Goal: Information Seeking & Learning: Learn about a topic

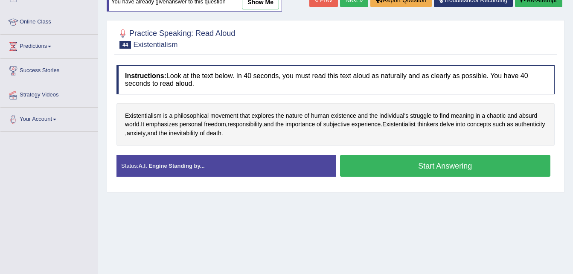
click at [424, 162] on button "Start Answering" at bounding box center [445, 166] width 211 height 22
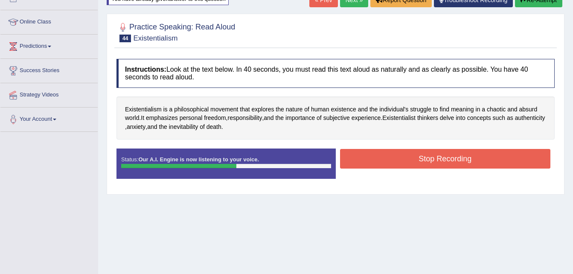
click at [424, 162] on button "Stop Recording" at bounding box center [445, 159] width 211 height 20
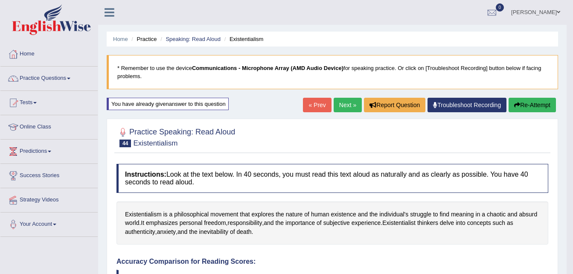
click at [49, 77] on link "Practice Questions" at bounding box center [48, 77] width 97 height 21
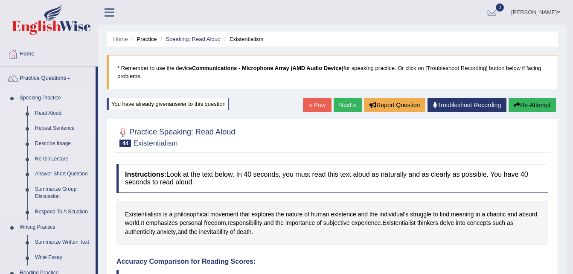
click at [54, 128] on link "Repeat Sentence" at bounding box center [63, 128] width 64 height 15
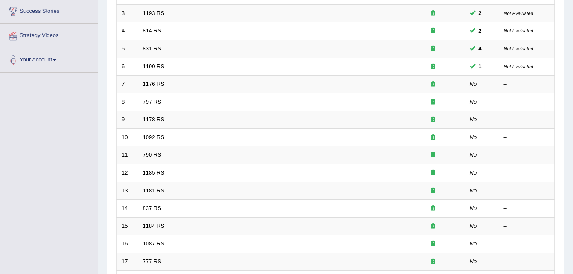
scroll to position [165, 0]
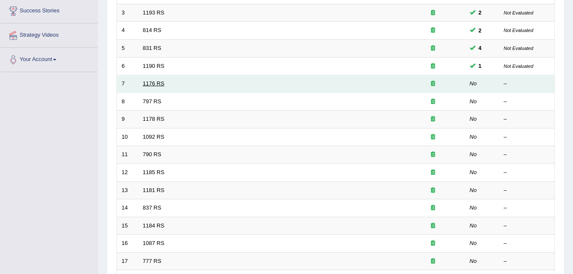
click at [148, 85] on link "1176 RS" at bounding box center [154, 83] width 22 height 6
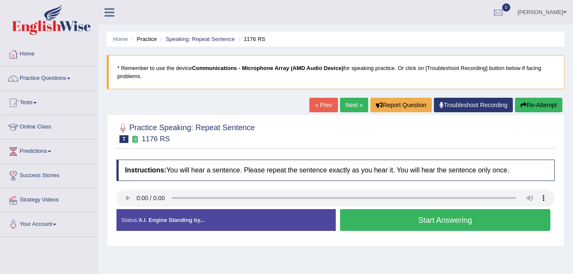
click at [360, 229] on button "Start Answering" at bounding box center [445, 220] width 211 height 22
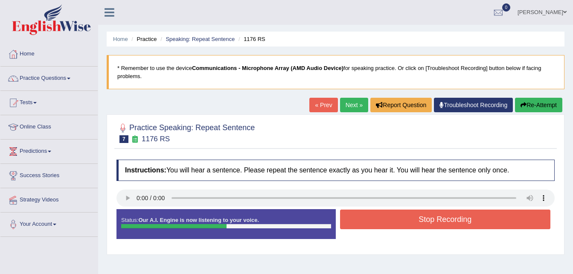
click at [550, 104] on button "Re-Attempt" at bounding box center [538, 105] width 47 height 15
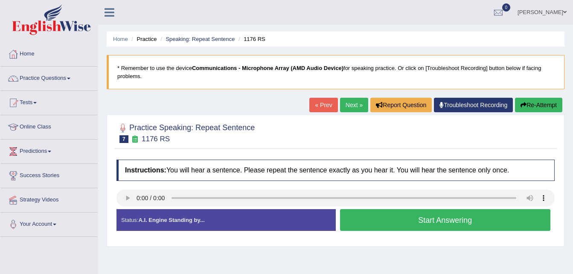
click at [397, 225] on button "Start Answering" at bounding box center [445, 220] width 211 height 22
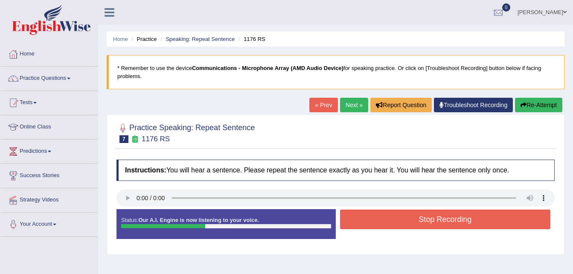
click at [397, 225] on button "Stop Recording" at bounding box center [445, 220] width 211 height 20
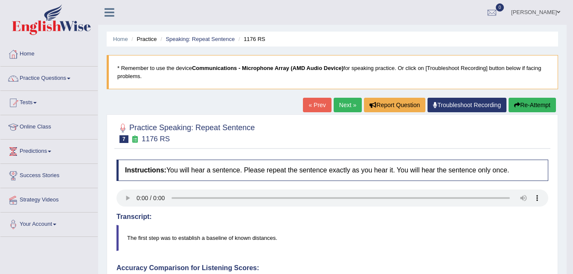
click at [513, 103] on button "Re-Attempt" at bounding box center [532, 105] width 47 height 15
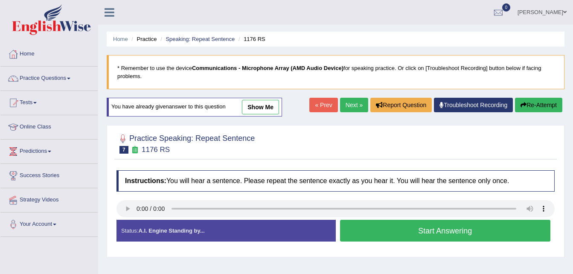
click at [435, 231] on button "Start Answering" at bounding box center [445, 231] width 211 height 22
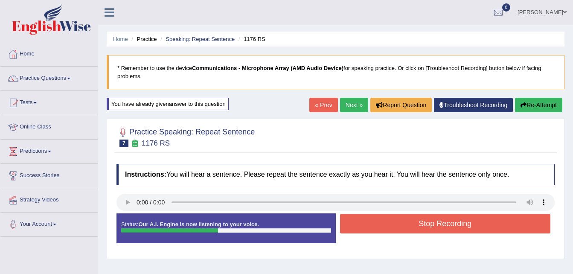
click at [435, 231] on button "Stop Recording" at bounding box center [445, 224] width 211 height 20
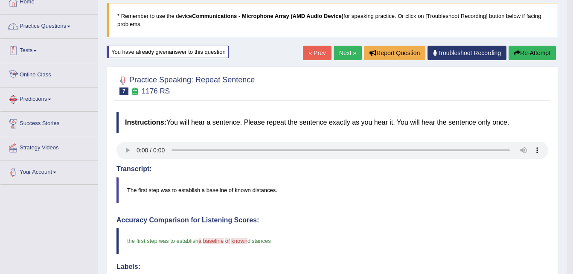
scroll to position [52, 0]
click at [51, 25] on link "Practice Questions" at bounding box center [48, 25] width 97 height 21
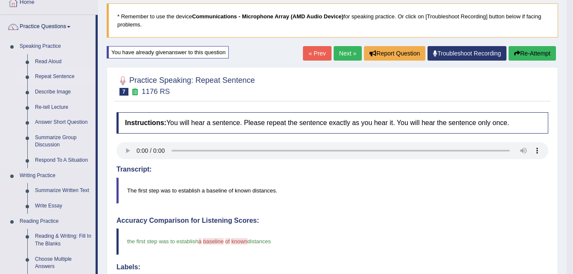
click at [43, 76] on link "Repeat Sentence" at bounding box center [63, 76] width 64 height 15
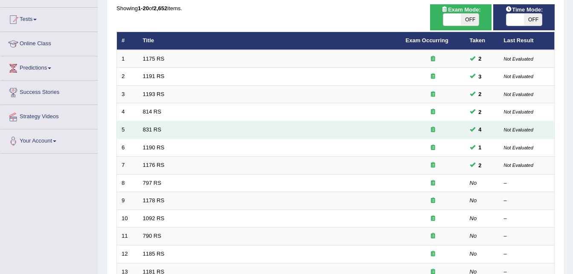
scroll to position [84, 0]
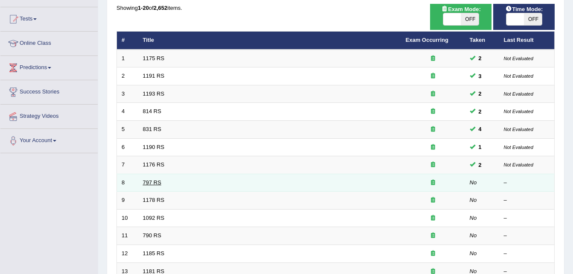
click at [146, 184] on link "797 RS" at bounding box center [152, 182] width 18 height 6
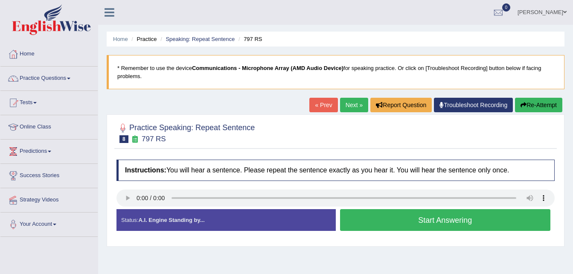
click at [390, 222] on button "Start Answering" at bounding box center [445, 220] width 211 height 22
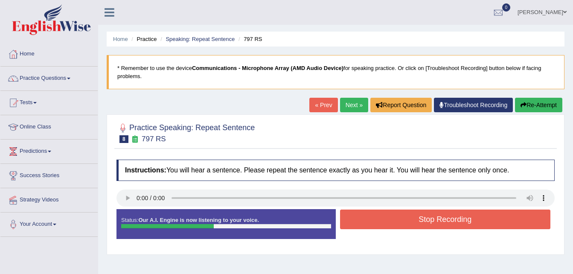
click at [390, 222] on button "Stop Recording" at bounding box center [445, 220] width 211 height 20
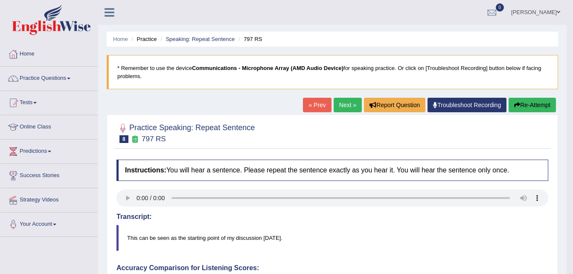
click at [529, 104] on button "Re-Attempt" at bounding box center [532, 105] width 47 height 15
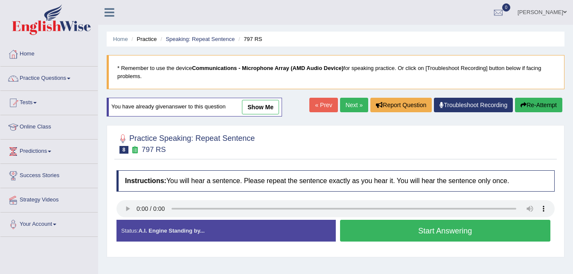
click at [416, 233] on button "Start Answering" at bounding box center [445, 231] width 211 height 22
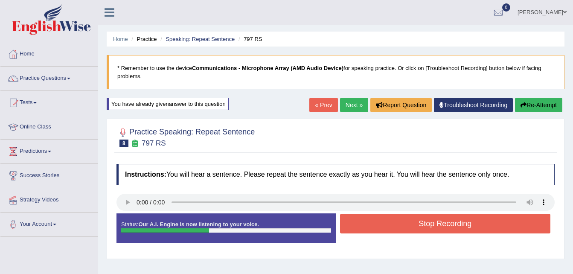
click at [415, 225] on button "Stop Recording" at bounding box center [445, 224] width 211 height 20
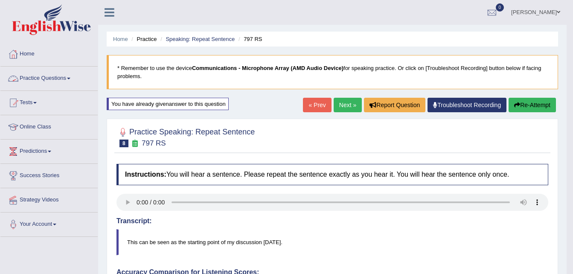
click at [47, 79] on link "Practice Questions" at bounding box center [48, 77] width 97 height 21
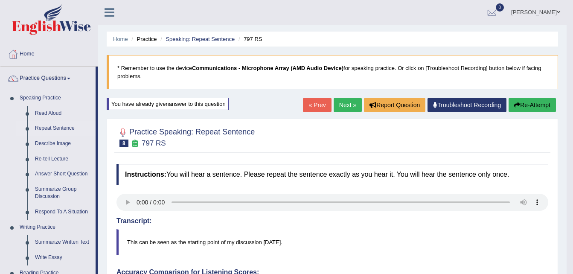
click at [39, 128] on link "Repeat Sentence" at bounding box center [63, 128] width 64 height 15
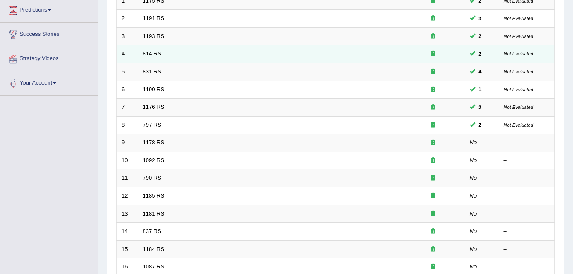
scroll to position [143, 0]
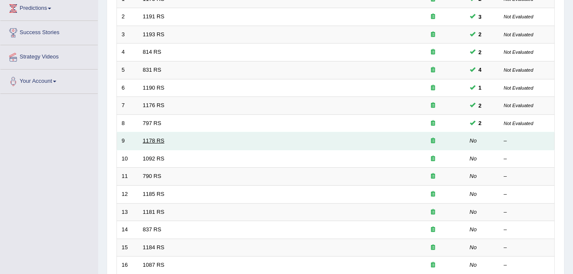
click at [151, 141] on link "1178 RS" at bounding box center [154, 140] width 22 height 6
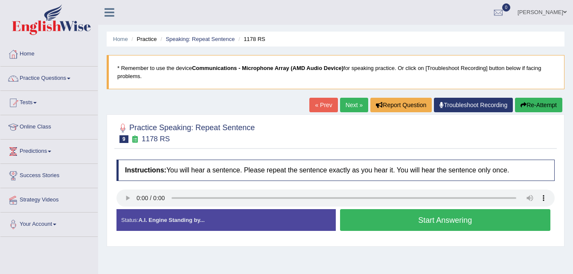
click at [368, 223] on button "Start Answering" at bounding box center [445, 220] width 211 height 22
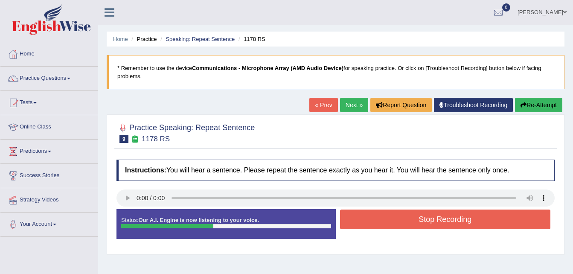
click at [368, 223] on button "Stop Recording" at bounding box center [445, 220] width 211 height 20
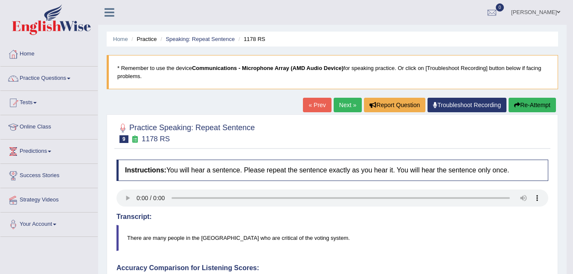
click at [520, 103] on button "Re-Attempt" at bounding box center [532, 105] width 47 height 15
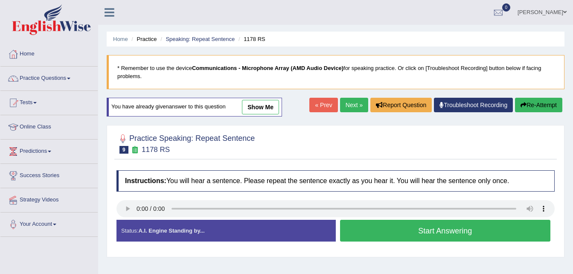
click at [388, 232] on button "Start Answering" at bounding box center [445, 231] width 211 height 22
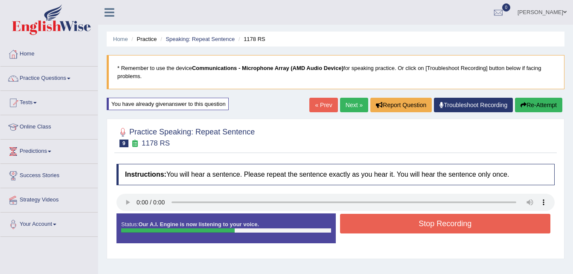
click at [390, 225] on button "Stop Recording" at bounding box center [445, 224] width 211 height 20
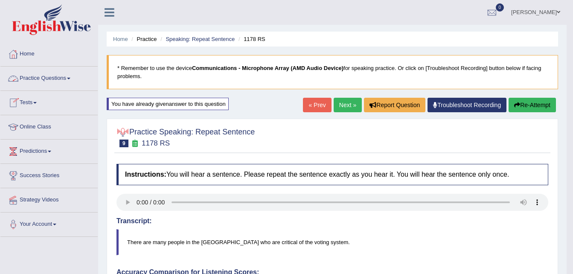
click at [50, 79] on link "Practice Questions" at bounding box center [48, 77] width 97 height 21
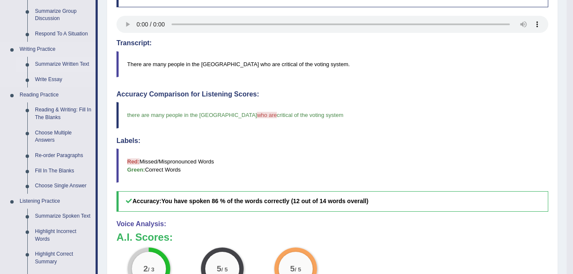
scroll to position [183, 0]
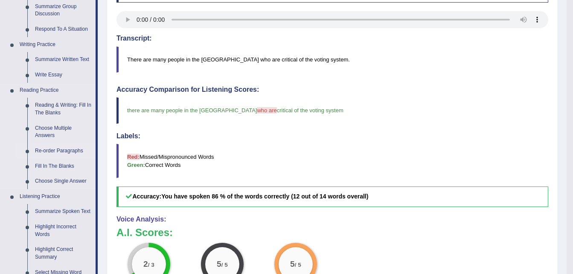
click at [63, 150] on link "Re-order Paragraphs" at bounding box center [63, 150] width 64 height 15
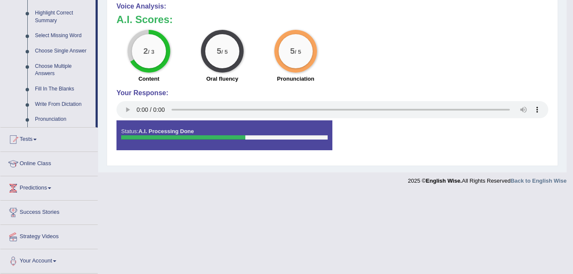
scroll to position [419, 0]
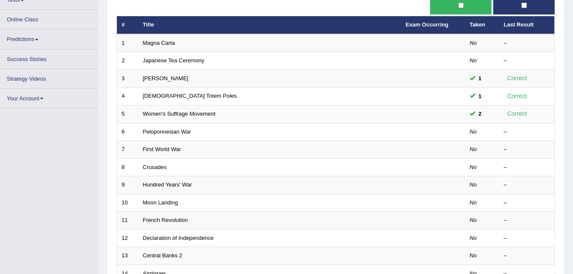
scroll to position [96, 0]
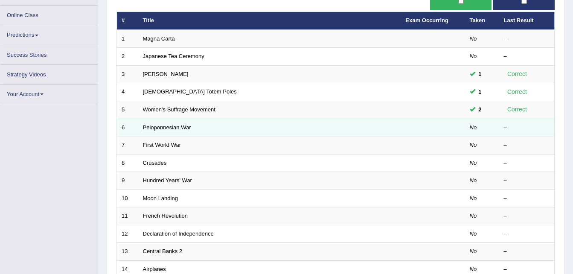
click at [179, 125] on link "Peloponnesian War" at bounding box center [167, 127] width 48 height 6
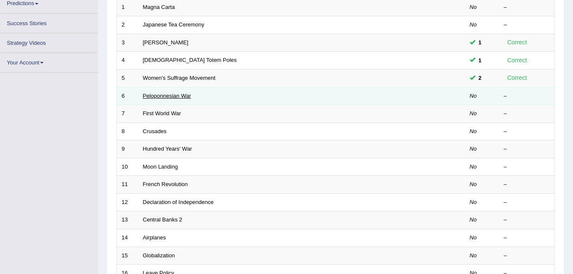
scroll to position [144, 0]
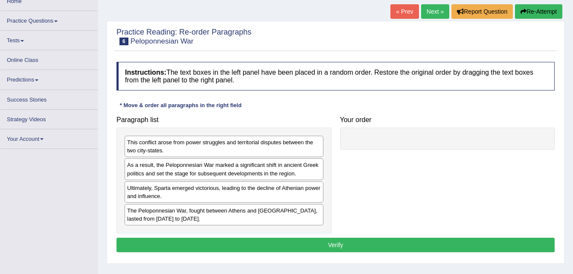
scroll to position [51, 0]
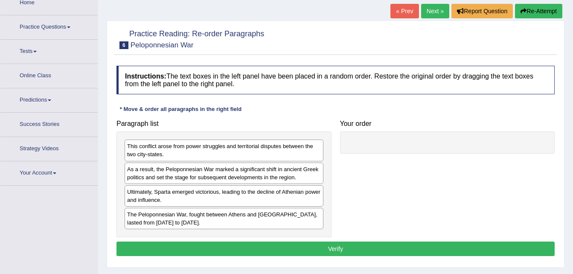
drag, startPoint x: 232, startPoint y: 220, endPoint x: 411, endPoint y: 138, distance: 197.0
click at [411, 138] on div "Paragraph list This conflict arose from power struggles and territorial dispute…" at bounding box center [335, 177] width 447 height 122
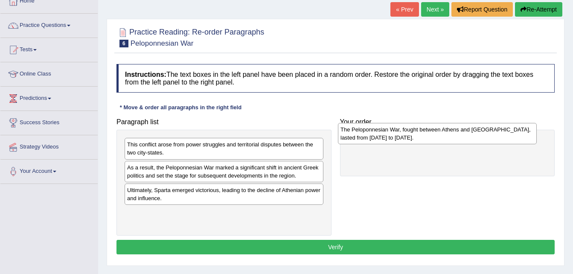
drag, startPoint x: 287, startPoint y: 218, endPoint x: 501, endPoint y: 134, distance: 229.1
click at [501, 134] on div "The Peloponnesian War, fought between Athens and [GEOGRAPHIC_DATA], lasted from…" at bounding box center [437, 133] width 199 height 21
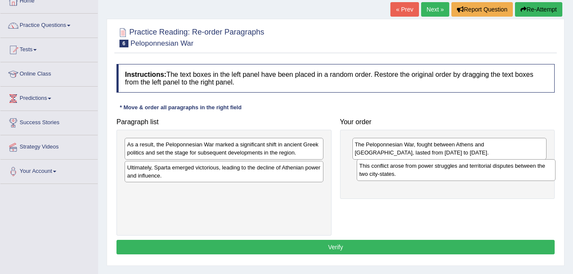
drag, startPoint x: 284, startPoint y: 152, endPoint x: 515, endPoint y: 173, distance: 232.4
click at [515, 173] on div "This conflict arose from power struggles and territorial disputes between the t…" at bounding box center [456, 169] width 199 height 21
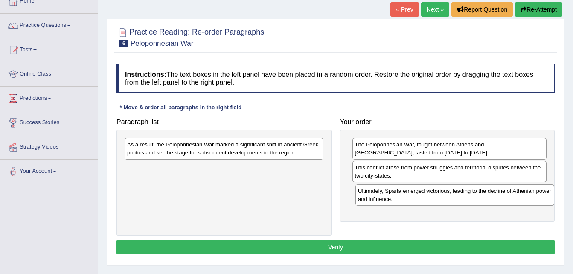
drag, startPoint x: 246, startPoint y: 177, endPoint x: 477, endPoint y: 201, distance: 232.2
click at [477, 201] on div "Ultimately, Sparta emerged victorious, leading to the decline of Athenian power…" at bounding box center [455, 194] width 199 height 21
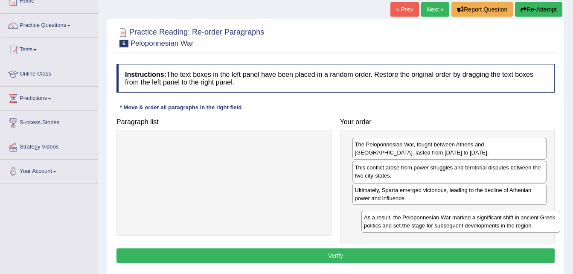
drag, startPoint x: 272, startPoint y: 149, endPoint x: 509, endPoint y: 222, distance: 248.0
click at [509, 222] on div "As a result, the Peloponnesian War marked a significant shift in ancient Greek …" at bounding box center [461, 221] width 199 height 21
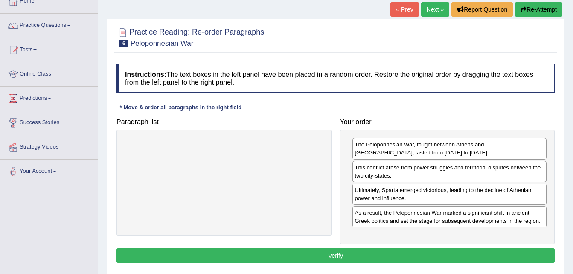
click at [433, 255] on button "Verify" at bounding box center [336, 255] width 438 height 15
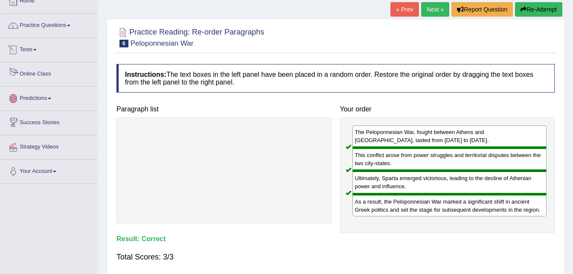
scroll to position [0, 0]
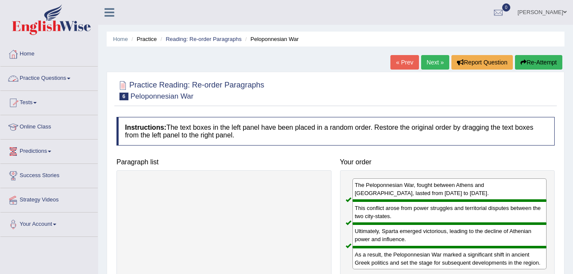
click at [56, 77] on link "Practice Questions" at bounding box center [48, 77] width 97 height 21
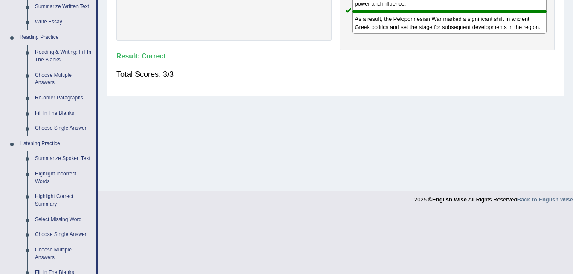
scroll to position [236, 0]
click at [59, 110] on link "Fill In The Blanks" at bounding box center [63, 112] width 64 height 15
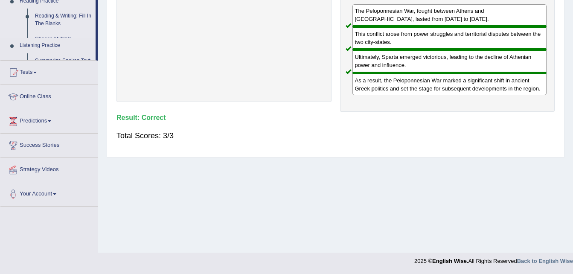
scroll to position [106, 0]
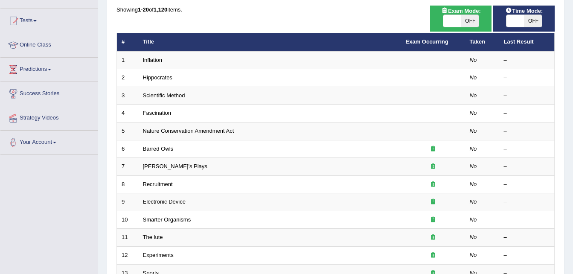
scroll to position [80, 0]
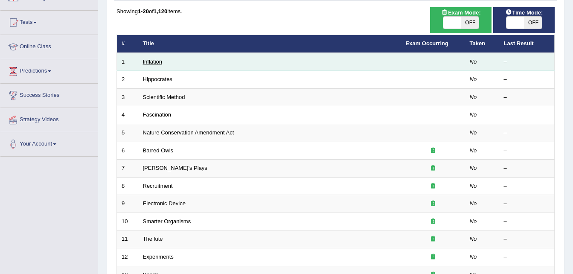
click at [147, 64] on link "Inflation" at bounding box center [153, 61] width 20 height 6
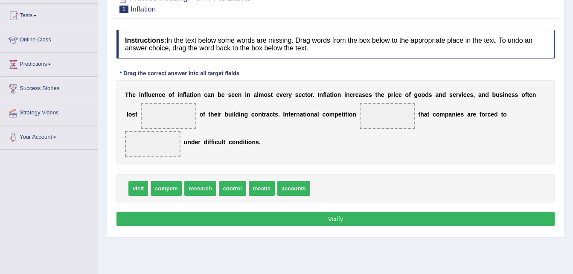
scroll to position [88, 0]
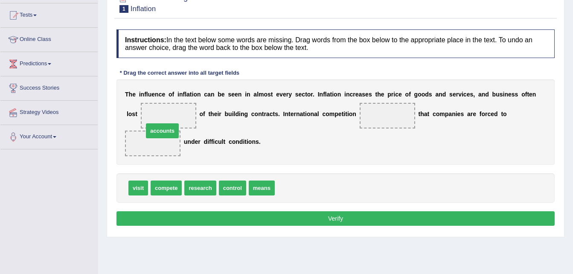
drag, startPoint x: 284, startPoint y: 172, endPoint x: 152, endPoint y: 114, distance: 143.4
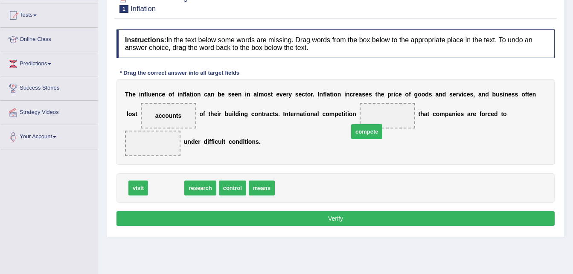
drag, startPoint x: 164, startPoint y: 176, endPoint x: 365, endPoint y: 120, distance: 208.4
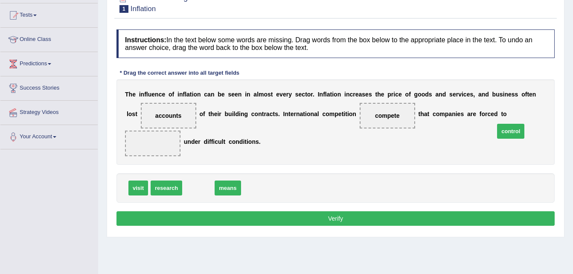
drag, startPoint x: 198, startPoint y: 172, endPoint x: 511, endPoint y: 115, distance: 317.7
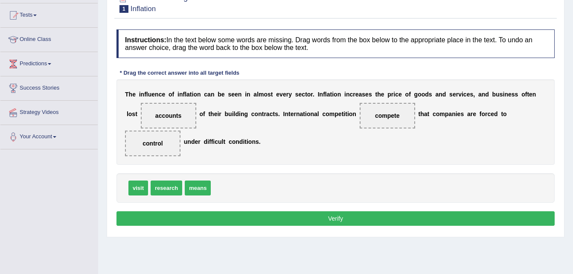
click at [437, 211] on button "Verify" at bounding box center [336, 218] width 438 height 15
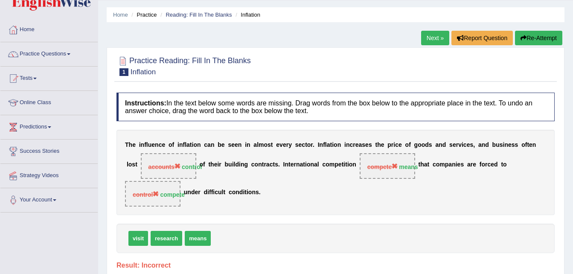
scroll to position [24, 0]
click at [522, 40] on icon "button" at bounding box center [524, 38] width 6 height 6
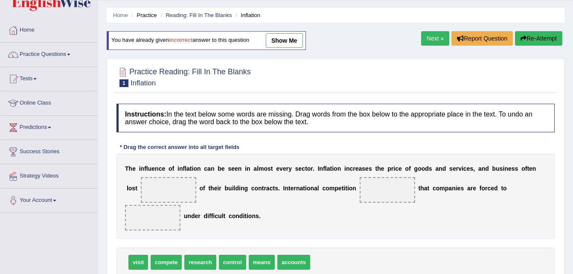
click at [227, 255] on span "control" at bounding box center [232, 262] width 27 height 15
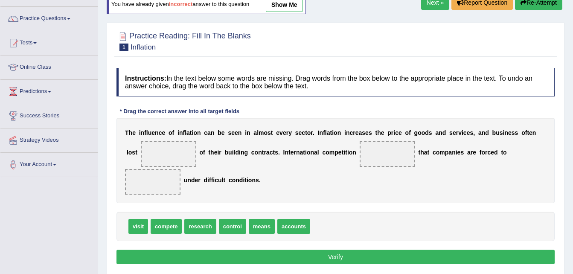
scroll to position [60, 0]
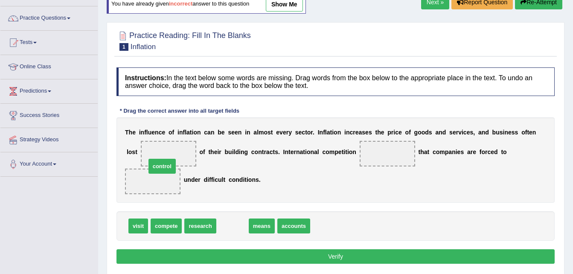
drag, startPoint x: 228, startPoint y: 210, endPoint x: 157, endPoint y: 149, distance: 92.9
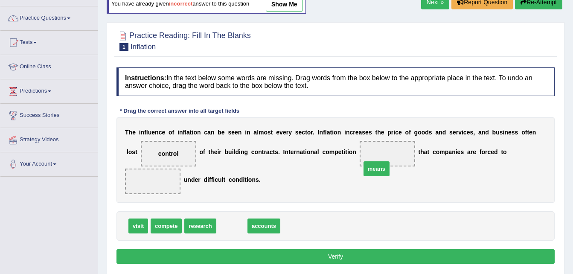
drag, startPoint x: 231, startPoint y: 211, endPoint x: 375, endPoint y: 154, distance: 155.6
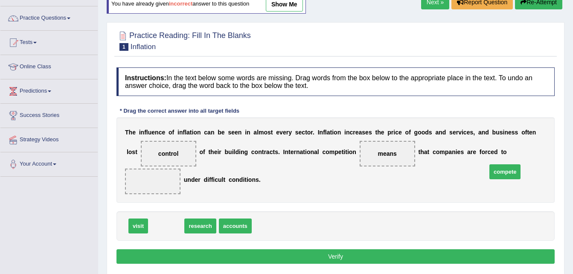
drag, startPoint x: 167, startPoint y: 212, endPoint x: 506, endPoint y: 158, distance: 343.3
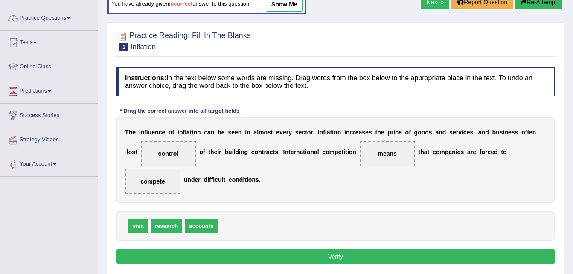
click at [415, 249] on button "Verify" at bounding box center [336, 256] width 438 height 15
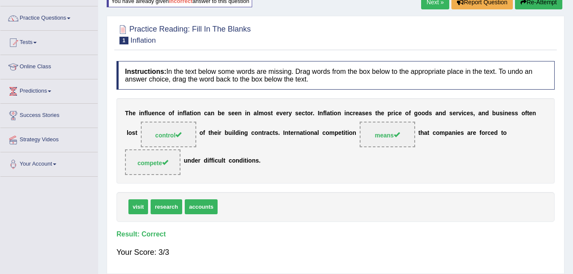
click at [55, 20] on link "Practice Questions" at bounding box center [48, 16] width 97 height 21
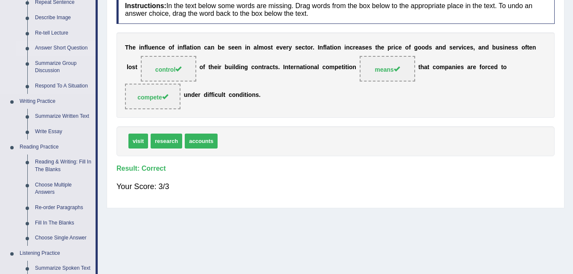
scroll to position [124, 0]
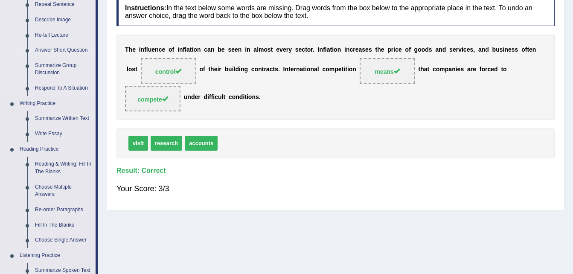
click at [49, 117] on link "Summarize Written Text" at bounding box center [63, 118] width 64 height 15
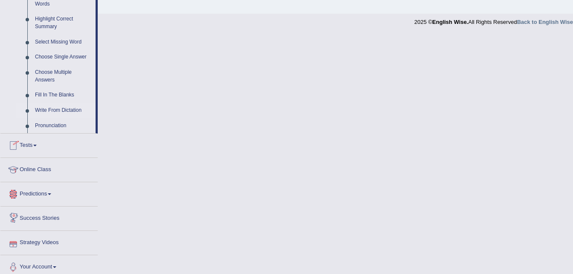
scroll to position [419, 0]
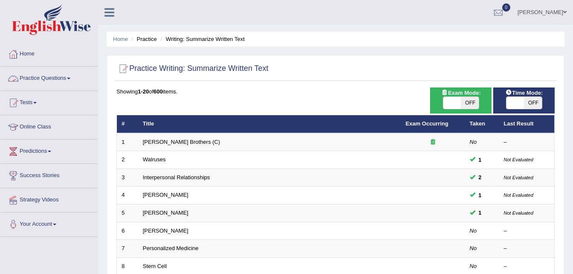
click at [53, 78] on link "Practice Questions" at bounding box center [48, 77] width 97 height 21
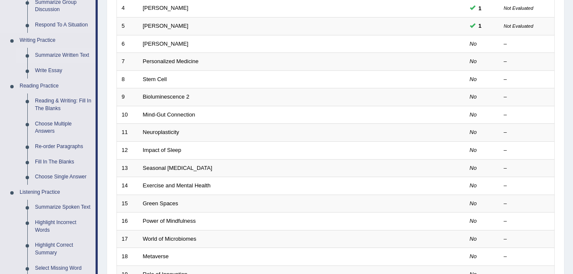
scroll to position [193, 0]
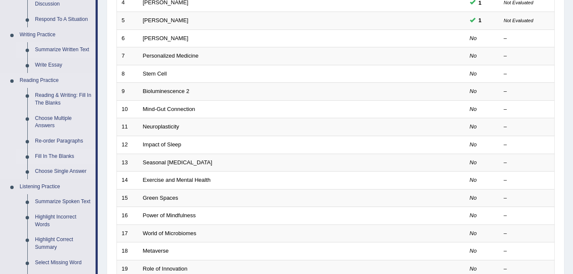
click at [56, 156] on link "Fill In The Blanks" at bounding box center [63, 156] width 64 height 15
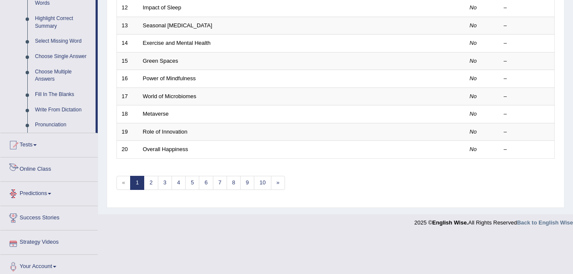
scroll to position [387, 0]
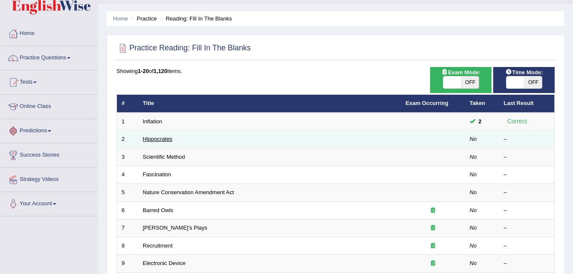
click at [146, 140] on link "Hippocrates" at bounding box center [157, 139] width 29 height 6
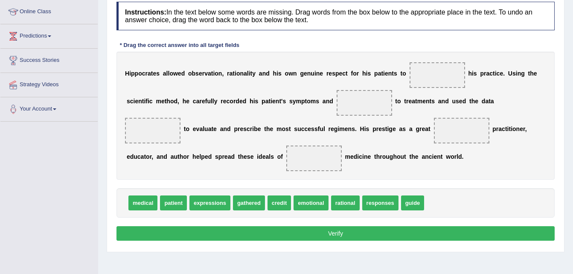
scroll to position [129, 0]
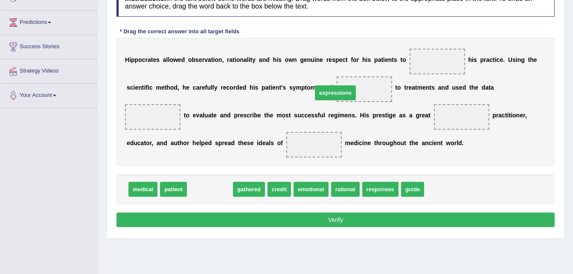
drag, startPoint x: 219, startPoint y: 187, endPoint x: 340, endPoint y: 89, distance: 155.8
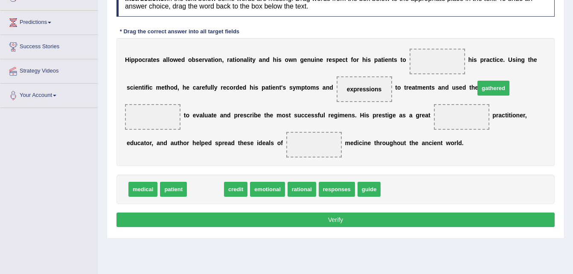
drag, startPoint x: 205, startPoint y: 191, endPoint x: 499, endPoint y: 90, distance: 311.1
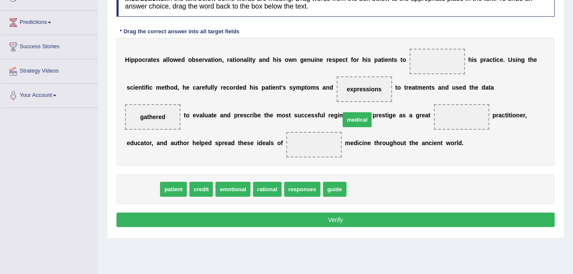
drag, startPoint x: 142, startPoint y: 193, endPoint x: 356, endPoint y: 123, distance: 225.3
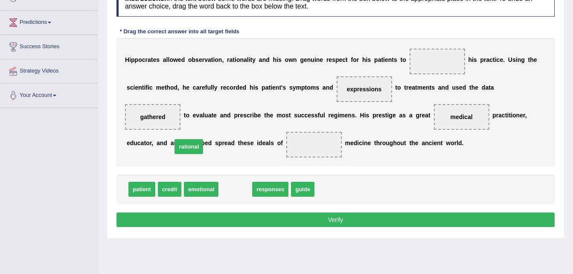
drag, startPoint x: 234, startPoint y: 188, endPoint x: 187, endPoint y: 146, distance: 63.2
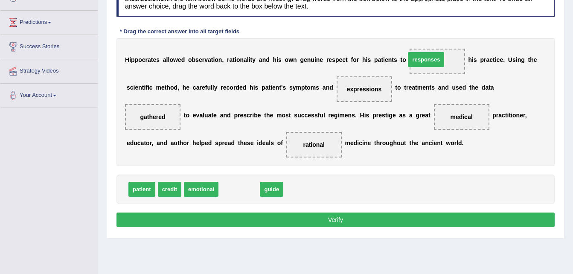
drag, startPoint x: 231, startPoint y: 188, endPoint x: 418, endPoint y: 58, distance: 227.6
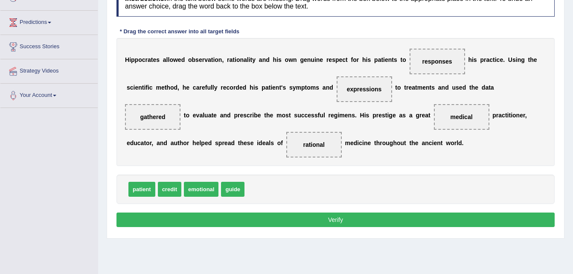
click at [327, 216] on button "Verify" at bounding box center [336, 220] width 438 height 15
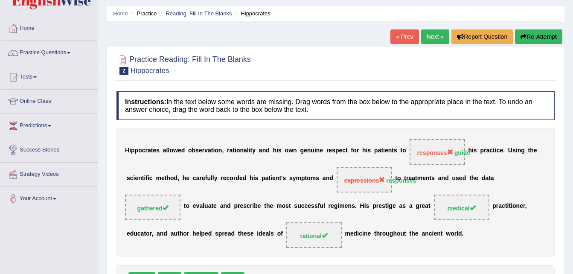
scroll to position [0, 0]
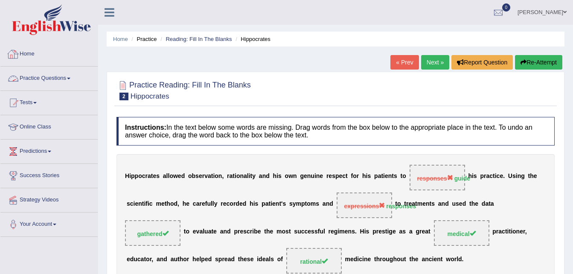
click at [47, 80] on link "Practice Questions" at bounding box center [48, 77] width 97 height 21
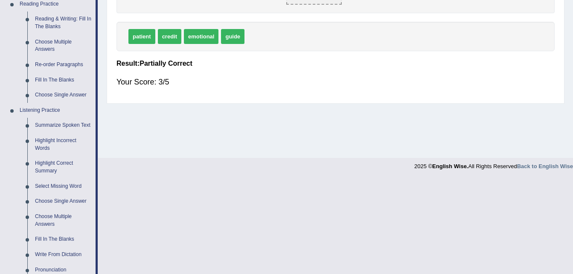
scroll to position [269, 0]
click at [65, 140] on link "Highlight Incorrect Words" at bounding box center [63, 144] width 64 height 23
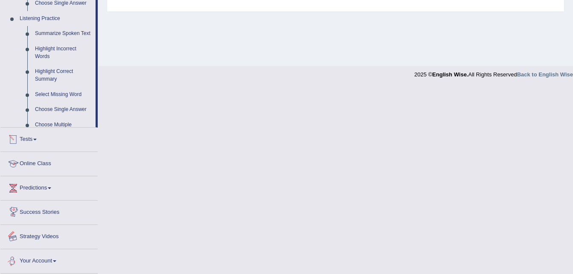
scroll to position [260, 0]
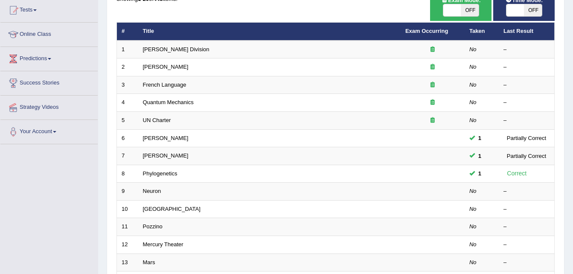
scroll to position [93, 0]
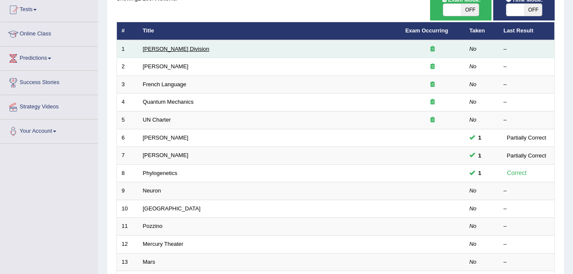
click at [164, 49] on link "[PERSON_NAME] Division" at bounding box center [176, 49] width 67 height 6
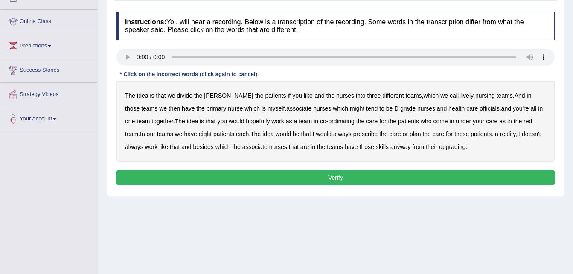
scroll to position [110, 0]
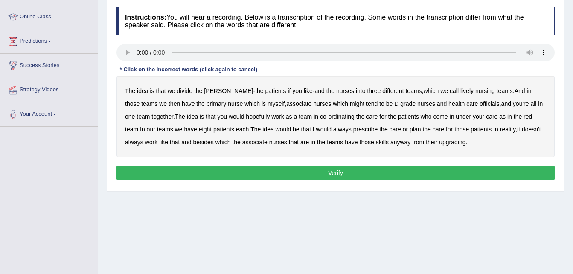
click at [461, 93] on b "lively" at bounding box center [467, 91] width 13 height 7
click at [350, 105] on b "might" at bounding box center [357, 103] width 15 height 7
click at [439, 143] on b "upgrading" at bounding box center [452, 142] width 26 height 7
click at [389, 176] on button "Verify" at bounding box center [336, 173] width 438 height 15
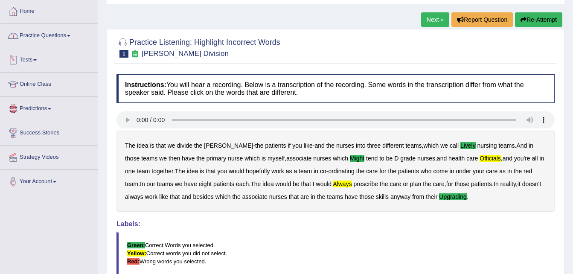
scroll to position [42, 0]
click at [40, 33] on link "Practice Questions" at bounding box center [48, 34] width 97 height 21
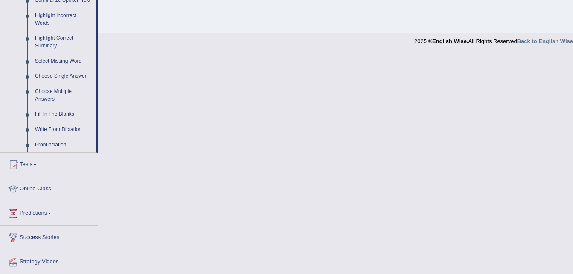
scroll to position [419, 0]
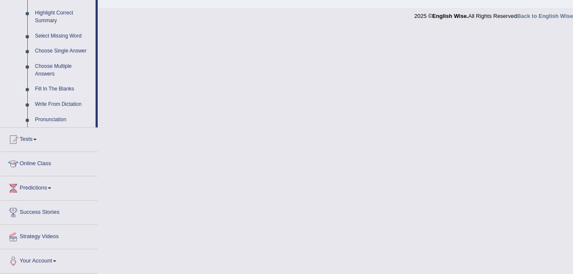
click at [63, 89] on link "Fill In The Blanks" at bounding box center [63, 89] width 64 height 15
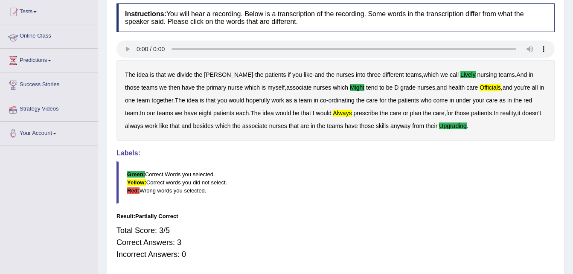
scroll to position [164, 0]
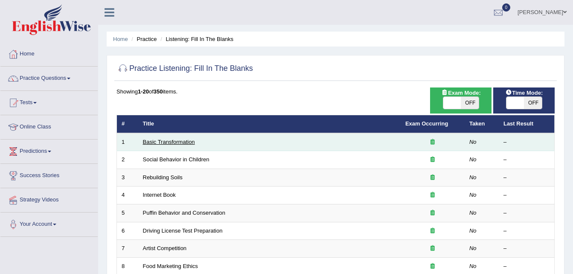
click at [164, 143] on link "Basic Transformation" at bounding box center [169, 142] width 52 height 6
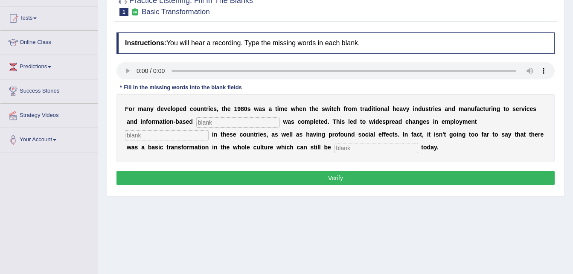
click at [209, 123] on input "text" at bounding box center [238, 122] width 84 height 10
type input "enps"
click at [209, 130] on input "text" at bounding box center [167, 135] width 84 height 10
type input "pattb"
click at [335, 145] on input "text" at bounding box center [377, 148] width 84 height 10
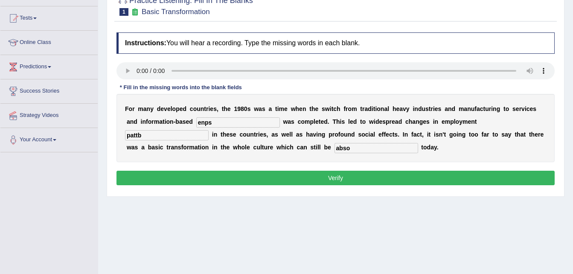
type input "abso"
click at [219, 121] on input "enps" at bounding box center [238, 122] width 84 height 10
type input "enterprise"
click at [209, 130] on input "pattb" at bounding box center [167, 135] width 84 height 10
type input "patterns"
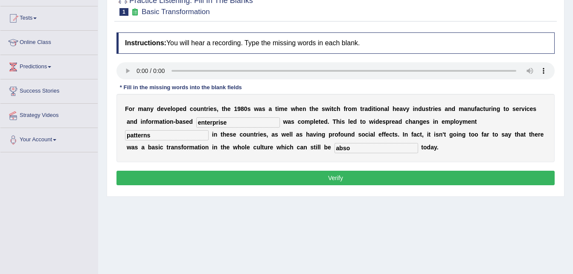
click at [335, 149] on input "abso" at bounding box center [377, 148] width 84 height 10
type input "absorbs"
click at [248, 176] on button "Verify" at bounding box center [336, 178] width 438 height 15
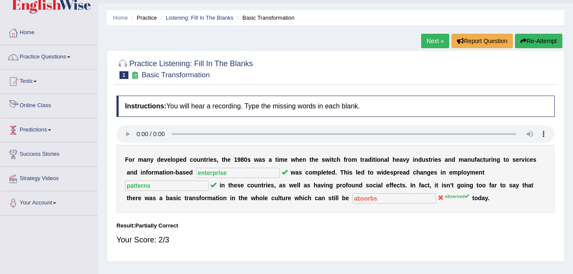
scroll to position [22, 0]
click at [65, 53] on link "Practice Questions" at bounding box center [48, 55] width 97 height 21
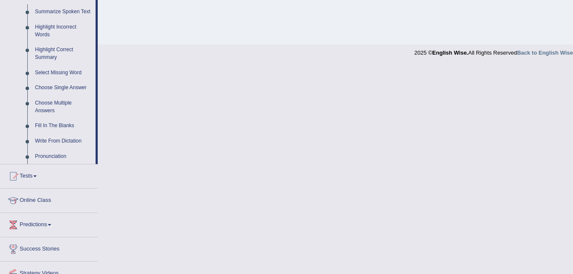
scroll to position [382, 0]
click at [70, 142] on link "Write From Dictation" at bounding box center [63, 141] width 64 height 15
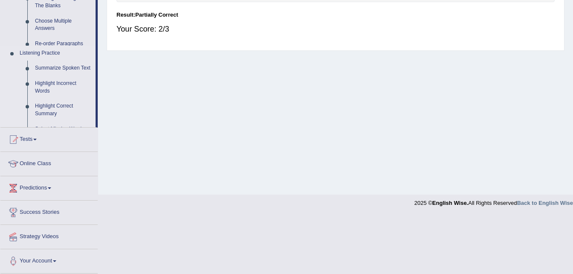
scroll to position [114, 0]
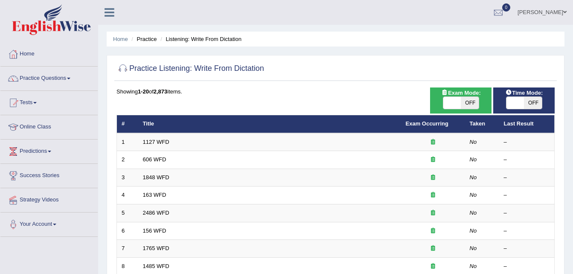
click at [141, 142] on td "1127 WFD" at bounding box center [269, 142] width 263 height 18
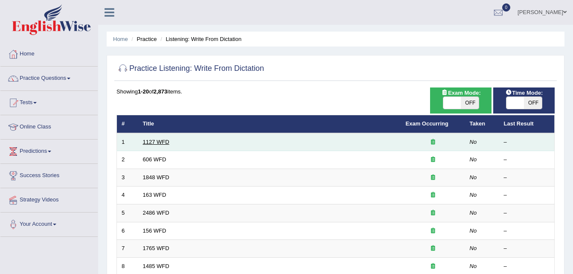
click at [154, 142] on link "1127 WFD" at bounding box center [156, 142] width 26 height 6
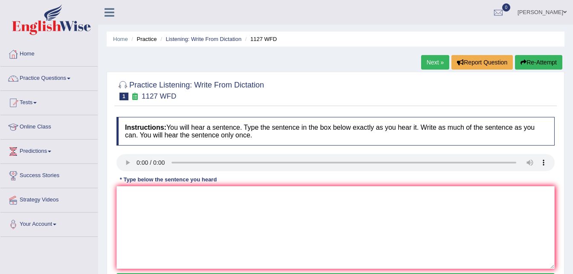
click at [150, 202] on textarea at bounding box center [336, 227] width 438 height 83
click at [132, 206] on textarea at bounding box center [336, 227] width 438 height 83
click at [124, 212] on textarea "audirfmp" at bounding box center [336, 227] width 438 height 83
click at [166, 199] on textarea "audirfmp" at bounding box center [336, 227] width 438 height 83
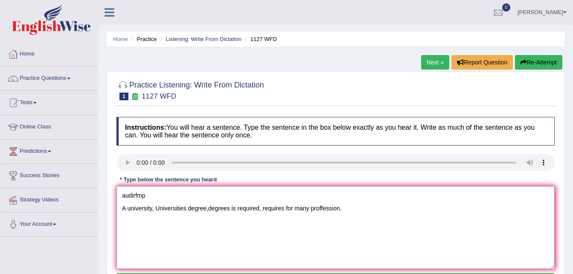
click at [153, 196] on textarea "audirfmp A university, Universities degree,degrees is required, requires for ma…" at bounding box center [336, 227] width 438 height 83
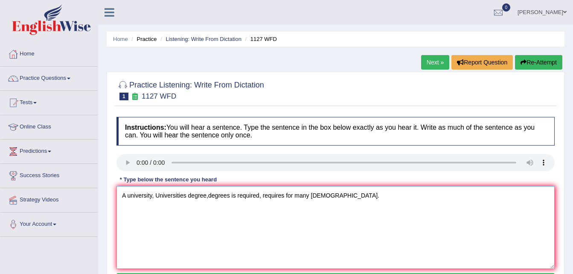
click at [120, 210] on textarea "A university, Universities degree,degrees is required, requires for many proffe…" at bounding box center [336, 227] width 438 height 83
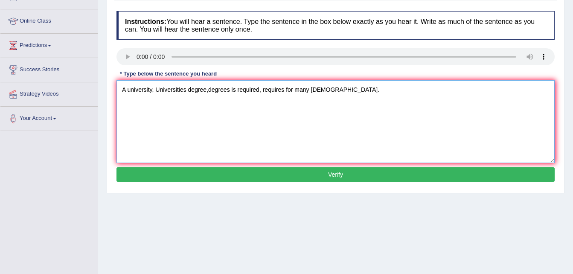
scroll to position [106, 0]
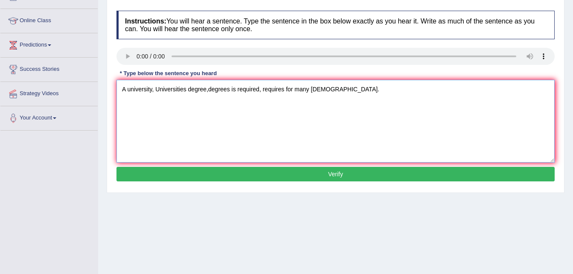
type textarea "A university, Universities degree,degrees is required, requires for many proffe…"
click at [176, 175] on button "Verify" at bounding box center [336, 174] width 438 height 15
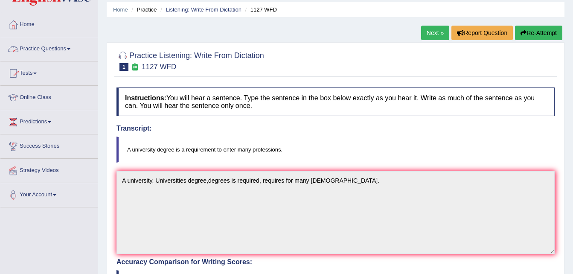
scroll to position [29, 0]
click at [34, 51] on link "Practice Questions" at bounding box center [48, 48] width 97 height 21
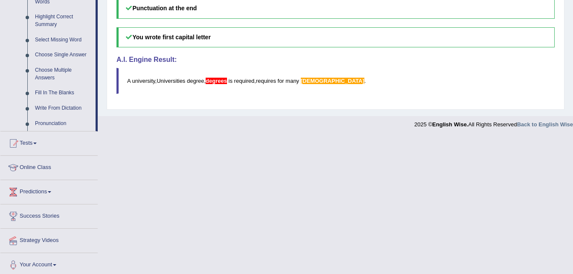
scroll to position [416, 0]
click at [59, 102] on link "Write From Dictation" at bounding box center [63, 107] width 64 height 15
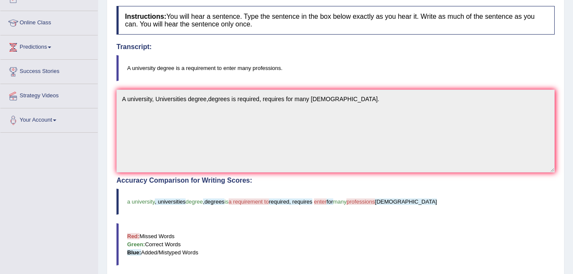
scroll to position [136, 0]
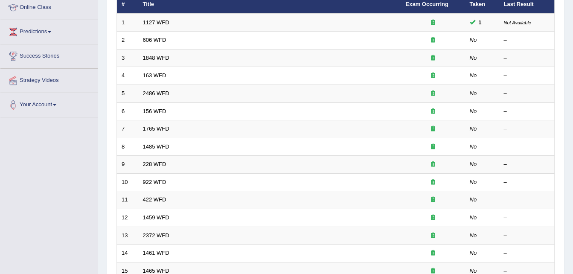
scroll to position [100, 0]
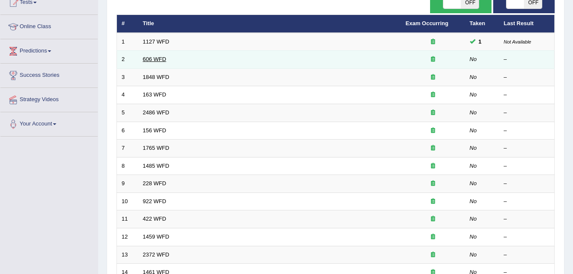
click at [153, 58] on link "606 WFD" at bounding box center [154, 59] width 23 height 6
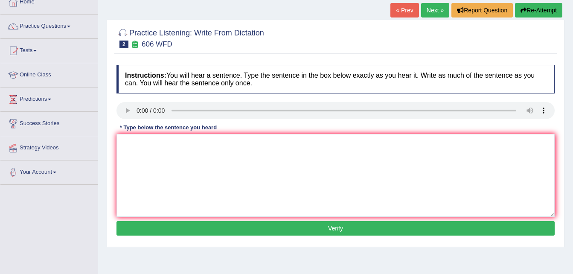
scroll to position [54, 0]
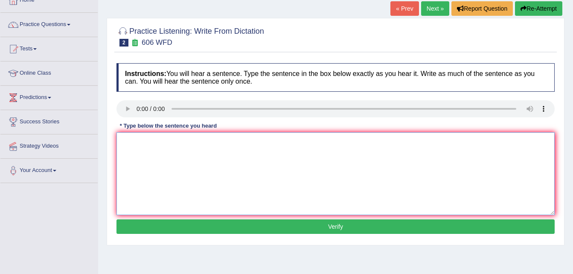
click at [128, 143] on textarea at bounding box center [336, 173] width 438 height 83
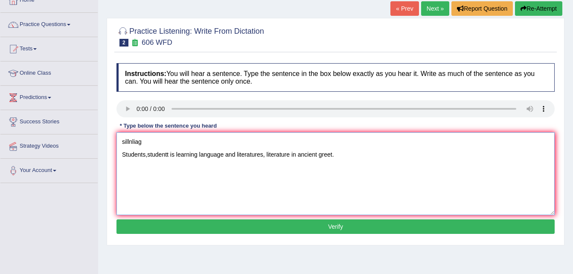
type textarea "sillnliag Students,studentt is learning language and literatures, literature in…"
click at [272, 230] on button "Verify" at bounding box center [336, 226] width 438 height 15
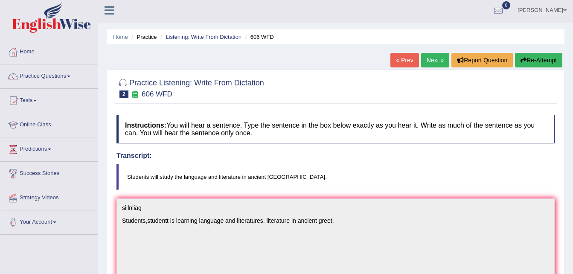
scroll to position [0, 0]
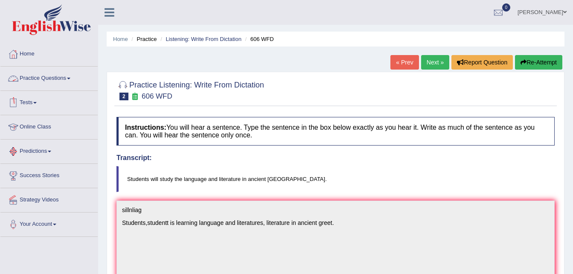
click at [62, 73] on link "Practice Questions" at bounding box center [48, 77] width 97 height 21
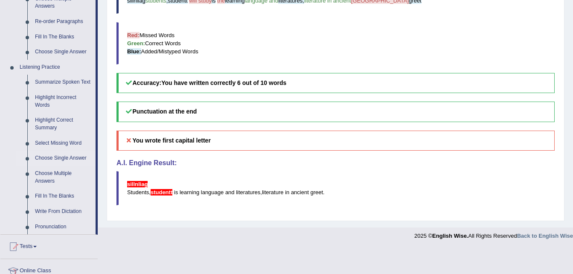
scroll to position [312, 0]
click at [54, 144] on link "Select Missing Word" at bounding box center [63, 143] width 64 height 15
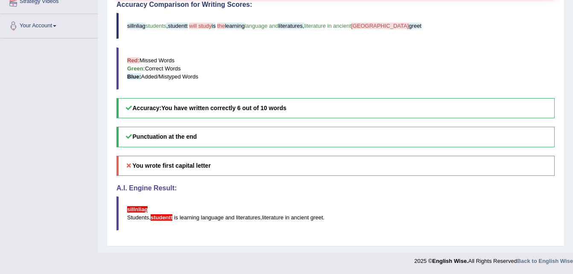
scroll to position [152, 0]
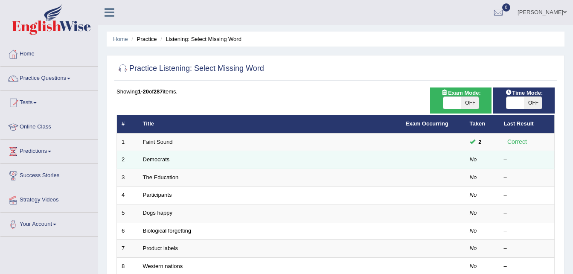
click at [159, 158] on link "Democrats" at bounding box center [156, 159] width 27 height 6
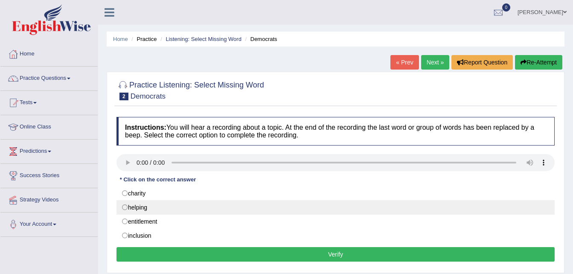
click at [123, 210] on label "helping" at bounding box center [336, 207] width 438 height 15
radio input "true"
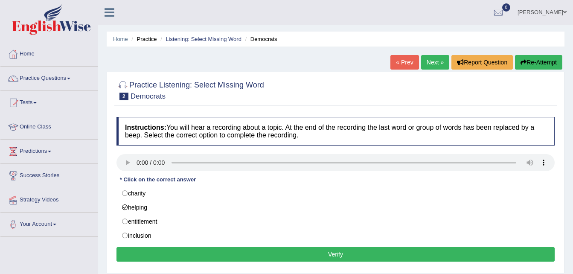
click at [145, 254] on button "Verify" at bounding box center [336, 254] width 438 height 15
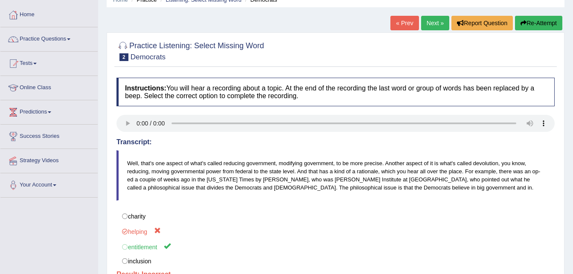
scroll to position [32, 0]
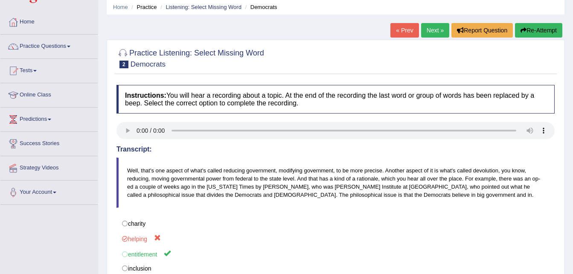
click at [548, 30] on button "Re-Attempt" at bounding box center [538, 30] width 47 height 15
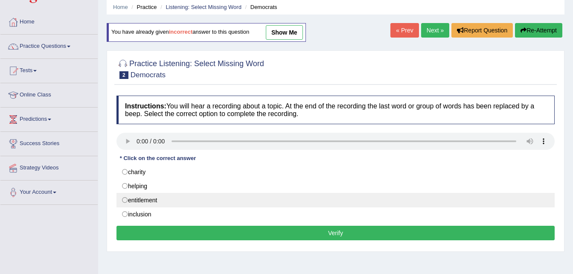
click at [127, 201] on label "entitlement" at bounding box center [336, 200] width 438 height 15
radio input "true"
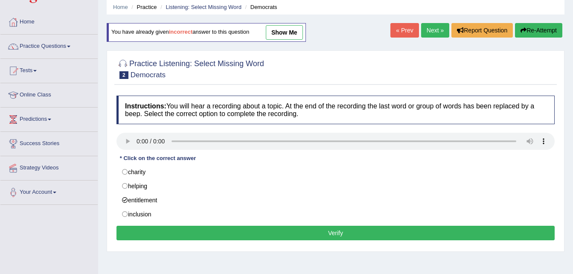
click at [150, 236] on button "Verify" at bounding box center [336, 233] width 438 height 15
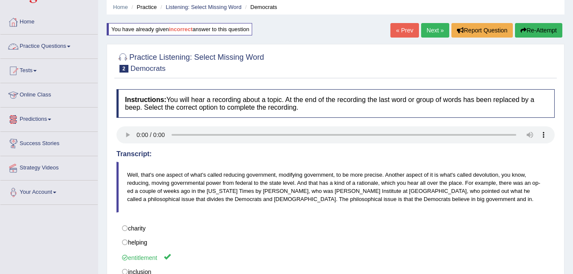
click at [58, 44] on link "Practice Questions" at bounding box center [48, 45] width 97 height 21
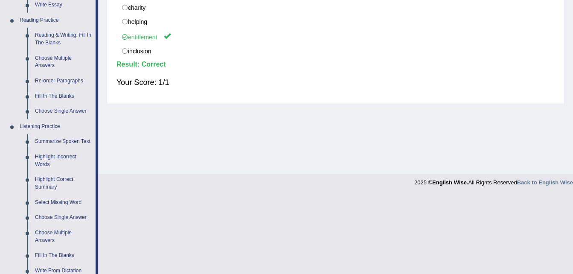
scroll to position [276, 0]
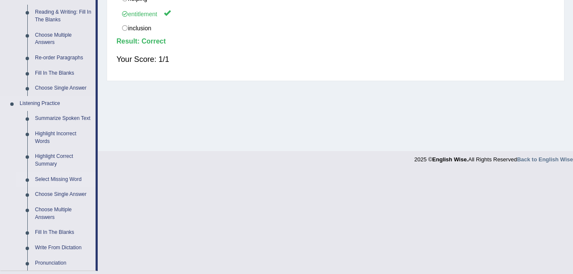
click at [53, 177] on link "Select Missing Word" at bounding box center [63, 179] width 64 height 15
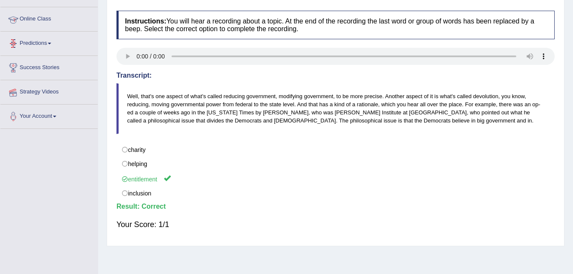
scroll to position [150, 0]
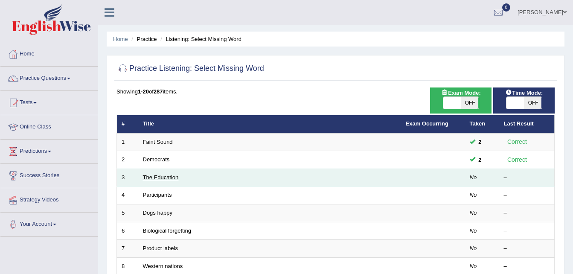
click at [164, 176] on link "The Education" at bounding box center [161, 177] width 36 height 6
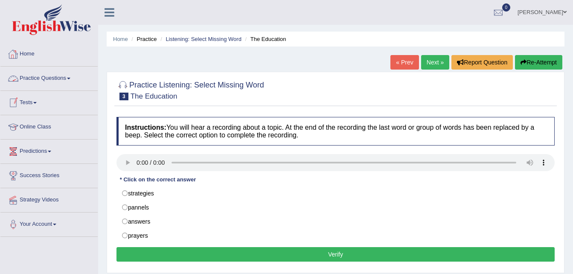
click at [60, 79] on link "Practice Questions" at bounding box center [48, 77] width 97 height 21
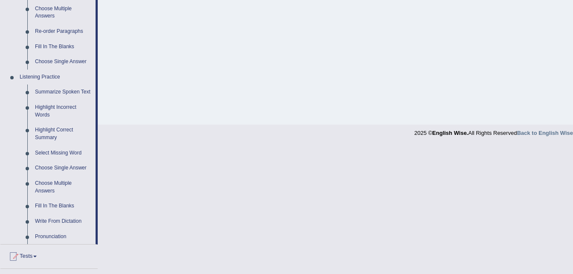
scroll to position [302, 0]
click at [62, 128] on link "Highlight Correct Summary" at bounding box center [63, 134] width 64 height 23
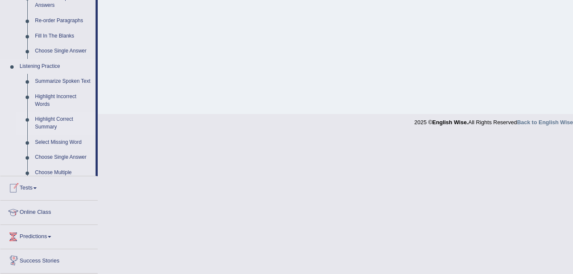
scroll to position [397, 0]
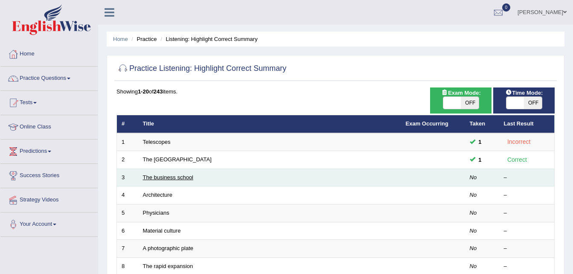
click at [160, 177] on link "The business school" at bounding box center [168, 177] width 51 height 6
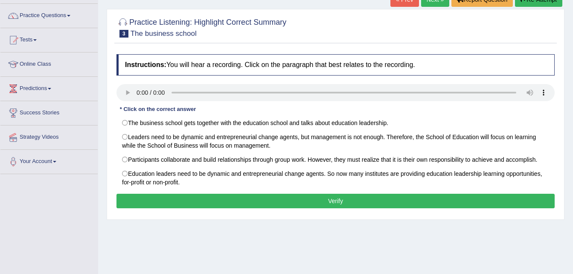
scroll to position [65, 0]
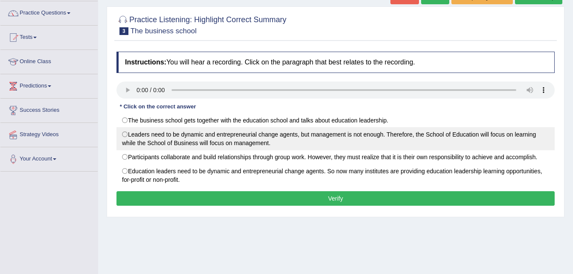
click at [125, 134] on label "Leaders need to be dynamic and entrepreneurial change agents, but management is…" at bounding box center [336, 138] width 438 height 23
radio input "true"
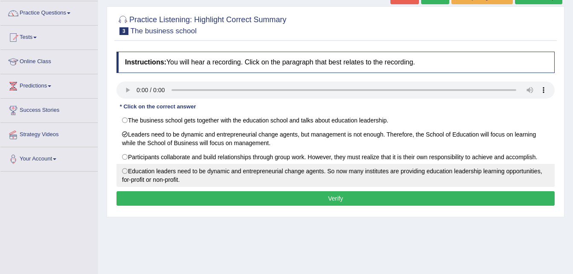
click at [125, 172] on label "Education leaders need to be dynamic and entrepreneurial change agents. So now …" at bounding box center [336, 175] width 438 height 23
radio input "true"
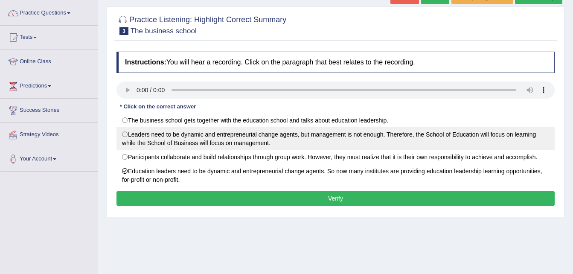
click at [128, 132] on label "Leaders need to be dynamic and entrepreneurial change agents, but management is…" at bounding box center [336, 138] width 438 height 23
radio input "true"
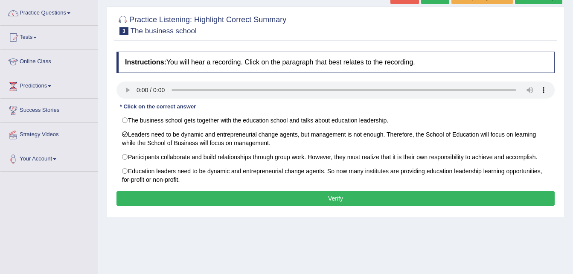
click at [146, 196] on button "Verify" at bounding box center [336, 198] width 438 height 15
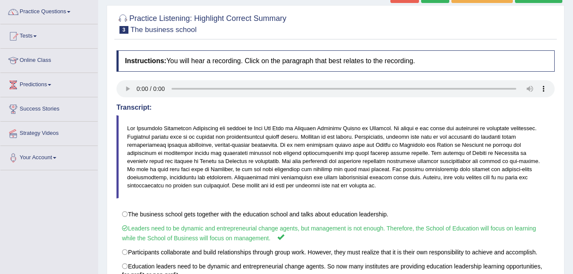
scroll to position [0, 0]
